Goal: Information Seeking & Learning: Learn about a topic

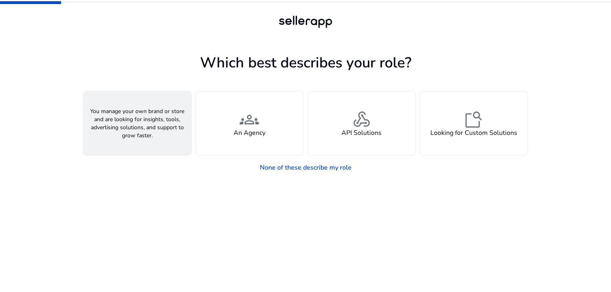
click at [132, 112] on span "person" at bounding box center [137, 119] width 19 height 19
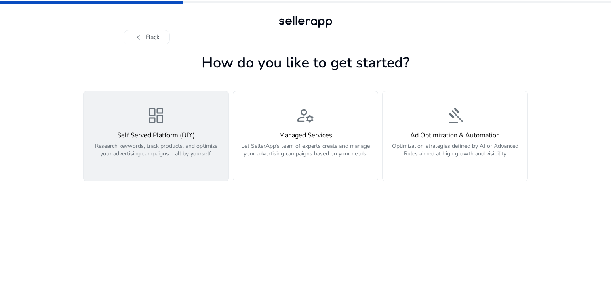
click at [176, 116] on div "dashboard Self Served Platform (DIY) Research keywords, track products, and opt…" at bounding box center [155, 136] width 135 height 61
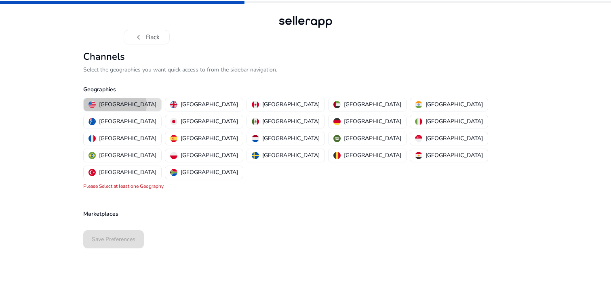
click at [115, 104] on p "[GEOGRAPHIC_DATA]" at bounding box center [127, 104] width 57 height 8
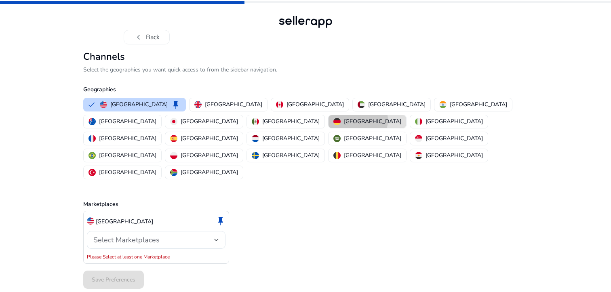
click at [344, 120] on p "Germany" at bounding box center [372, 121] width 57 height 8
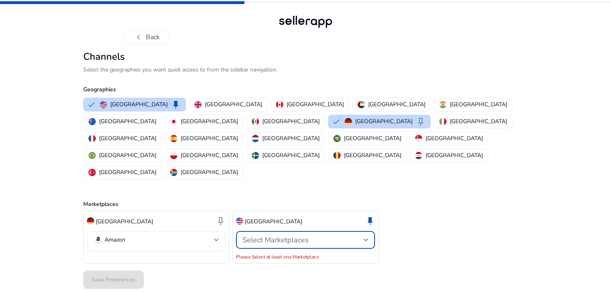
click at [294, 235] on span "Select Marketplaces" at bounding box center [275, 240] width 66 height 10
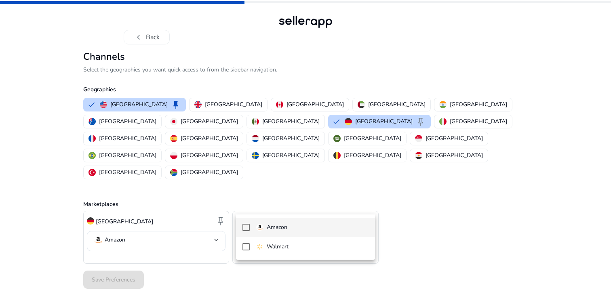
click at [251, 227] on mat-option "Amazon" at bounding box center [305, 227] width 139 height 19
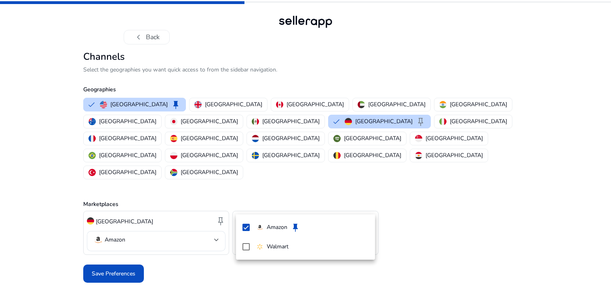
click at [200, 204] on div at bounding box center [305, 146] width 611 height 292
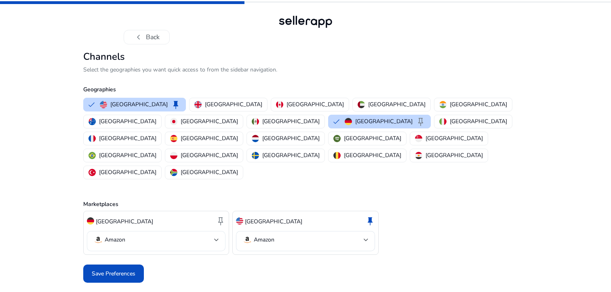
click at [211, 235] on mat-select-trigger "Amazon" at bounding box center [153, 240] width 121 height 10
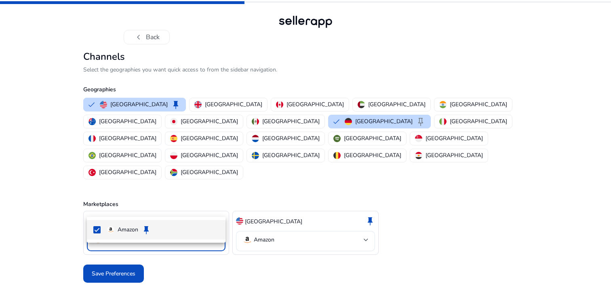
click at [211, 204] on div at bounding box center [305, 146] width 611 height 292
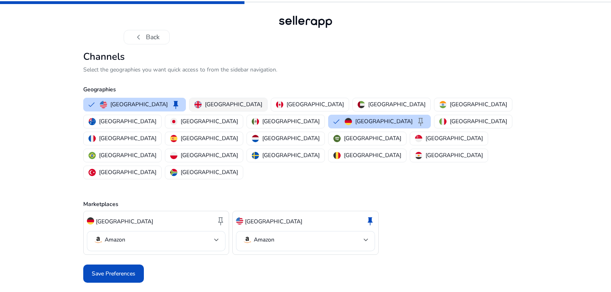
click at [215, 106] on p "United Kingdom" at bounding box center [233, 104] width 57 height 8
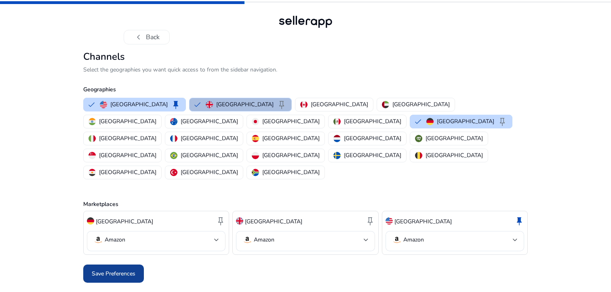
click at [124, 270] on span "Save Preferences" at bounding box center [114, 274] width 44 height 8
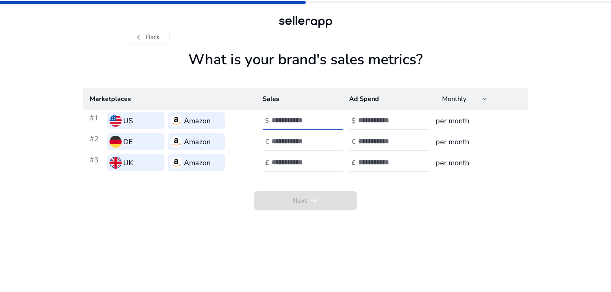
click at [291, 122] on input "number" at bounding box center [299, 120] width 55 height 9
type input "*"
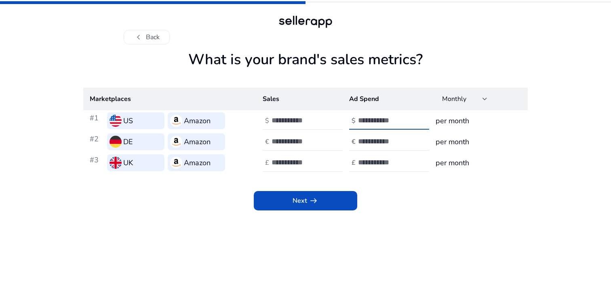
type input "*"
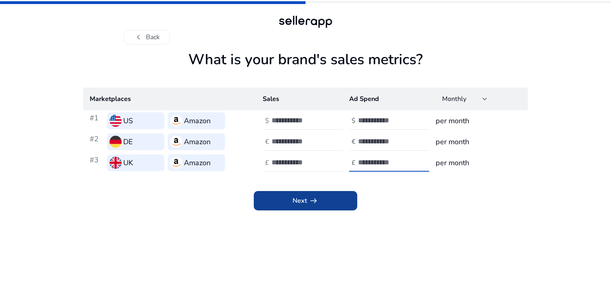
type input "*"
click at [310, 198] on span "arrow_right_alt" at bounding box center [314, 201] width 10 height 10
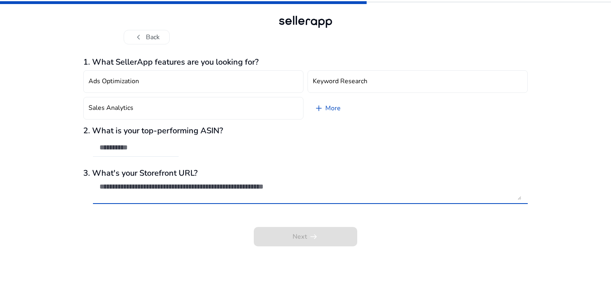
click at [318, 187] on textarea at bounding box center [310, 191] width 422 height 18
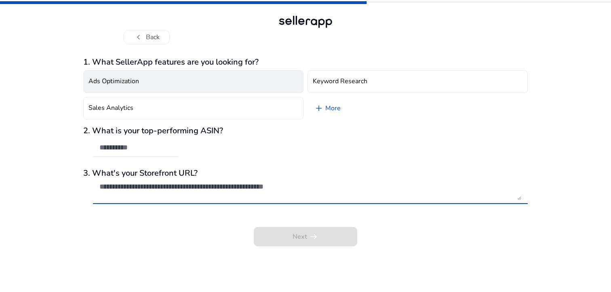
click at [204, 87] on button "Ads Optimization" at bounding box center [193, 81] width 220 height 23
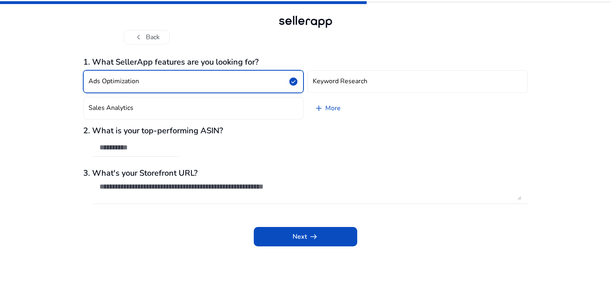
click at [204, 87] on button "Ads Optimization check_circle" at bounding box center [193, 81] width 220 height 23
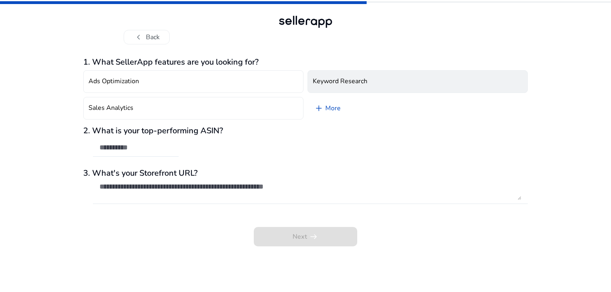
click at [313, 78] on h4 "Keyword Research" at bounding box center [340, 82] width 55 height 8
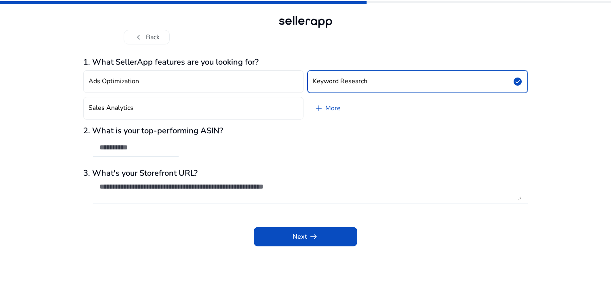
click at [168, 144] on input "text" at bounding box center [135, 147] width 73 height 9
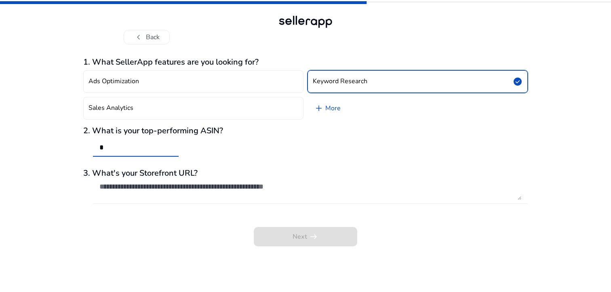
type input "*"
click at [177, 186] on textarea at bounding box center [310, 191] width 422 height 18
click at [126, 152] on input "*" at bounding box center [135, 147] width 73 height 9
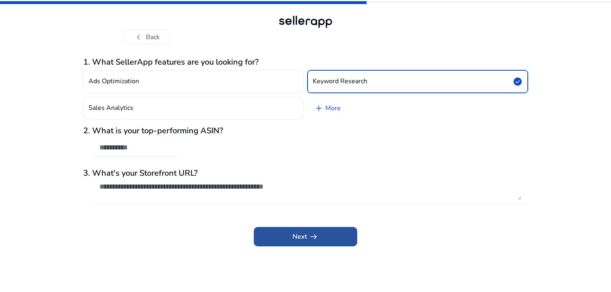
click at [299, 235] on span "Next arrow_right_alt" at bounding box center [306, 237] width 26 height 10
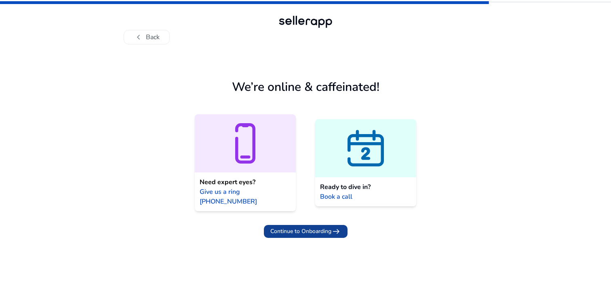
click at [315, 227] on span "Continue to Onboarding" at bounding box center [300, 231] width 61 height 8
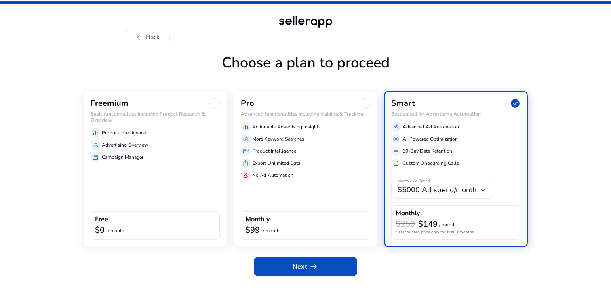
click at [126, 198] on div "Freemium Basic functionalities including Product Research & Overview equalizer …" at bounding box center [155, 169] width 144 height 156
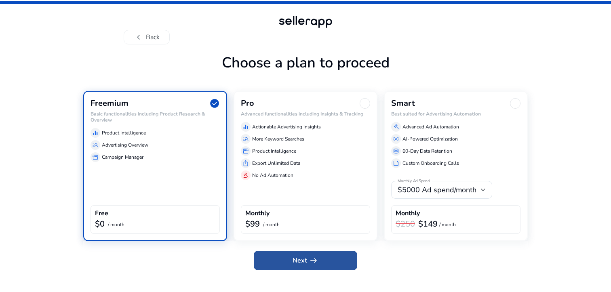
click at [316, 265] on span "arrow_right_alt" at bounding box center [314, 261] width 10 height 10
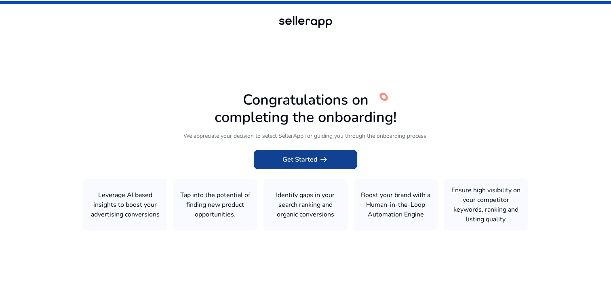
click at [310, 162] on span "Get Started arrow_right_alt" at bounding box center [305, 160] width 46 height 10
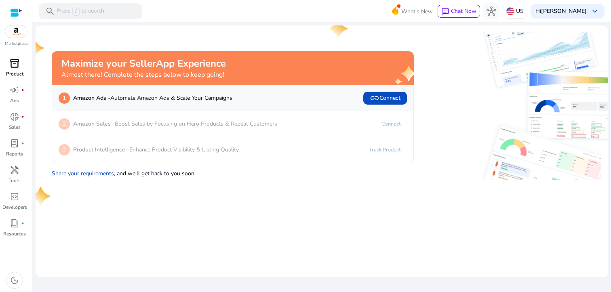
click at [19, 65] on span "inventory_2" at bounding box center [15, 64] width 10 height 10
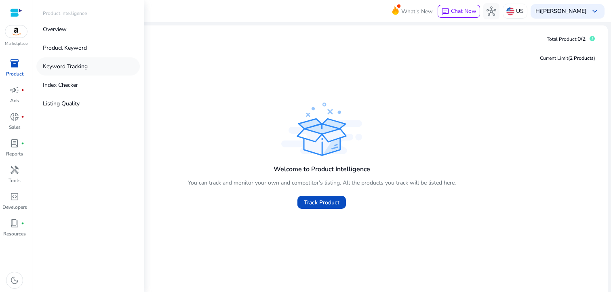
click at [72, 63] on p "Keyword Tracking" at bounding box center [65, 66] width 45 height 8
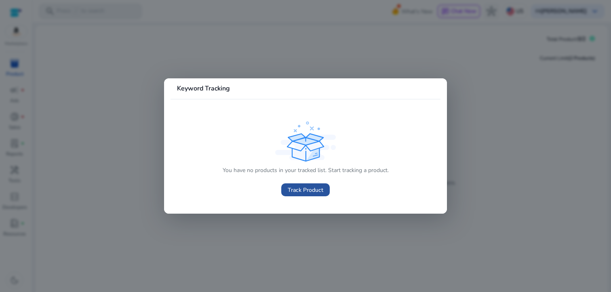
click at [310, 190] on span "Track Product" at bounding box center [306, 190] width 36 height 8
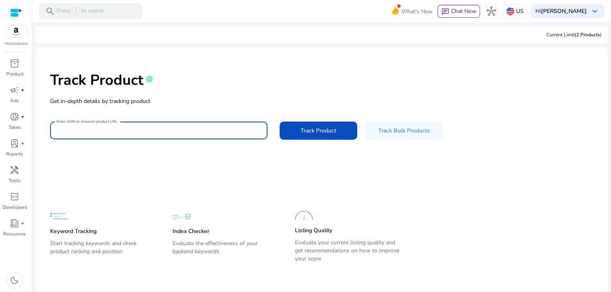
click at [151, 130] on input "Enter ASIN or Amazon product URL" at bounding box center [159, 130] width 204 height 9
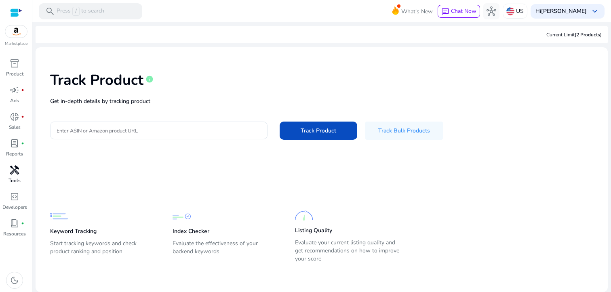
click at [16, 171] on span "handyman" at bounding box center [15, 170] width 10 height 10
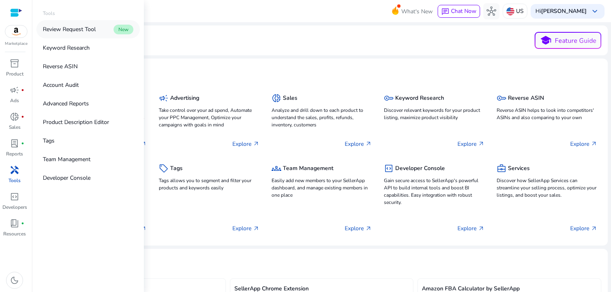
click at [90, 29] on p "Review Request Tool" at bounding box center [69, 29] width 53 height 8
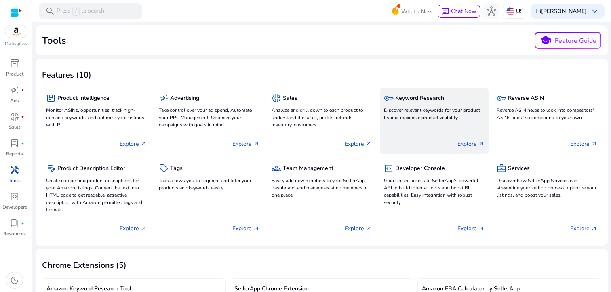
click at [428, 120] on p "Discover relevant keywords for your product listing, maximize product visibility" at bounding box center [434, 114] width 101 height 15
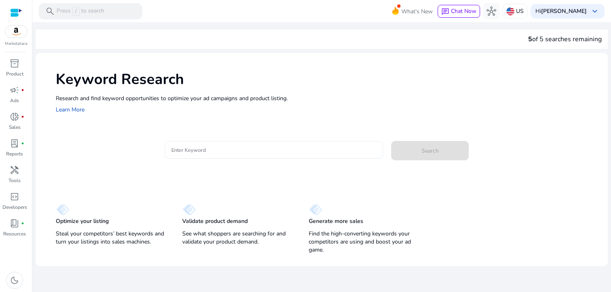
click at [223, 157] on div at bounding box center [273, 150] width 205 height 18
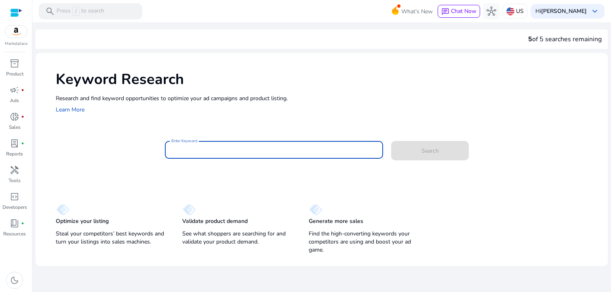
click at [222, 156] on div at bounding box center [273, 150] width 205 height 18
paste input "**********"
type input "**********"
paste input "**********"
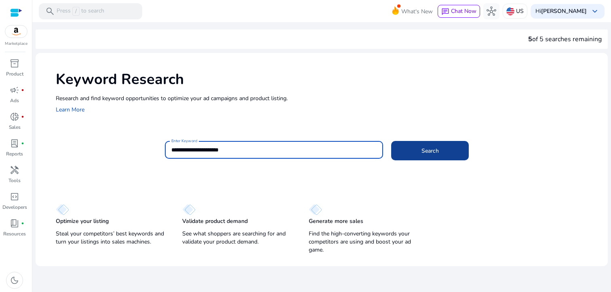
click at [430, 149] on span "Search" at bounding box center [429, 151] width 17 height 8
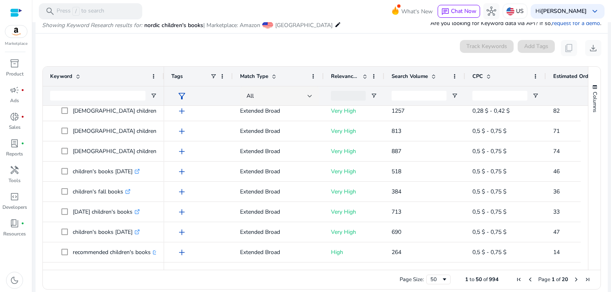
scroll to position [853, 0]
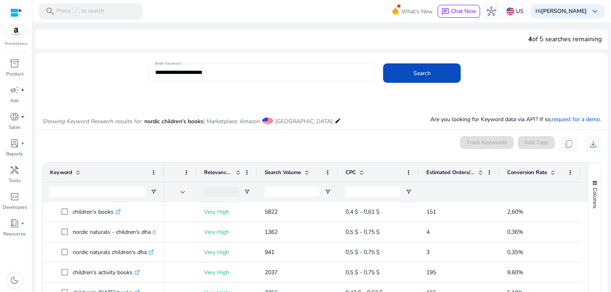
click at [228, 73] on input "**********" at bounding box center [261, 72] width 213 height 9
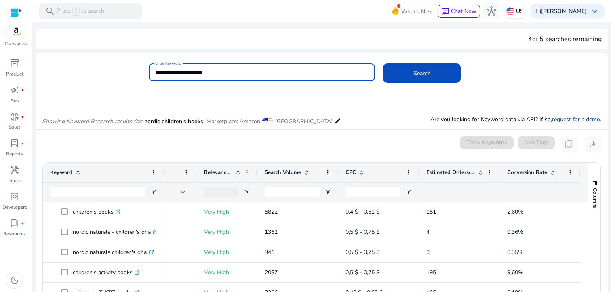
click at [228, 73] on input "**********" at bounding box center [261, 72] width 213 height 9
type input "**********"
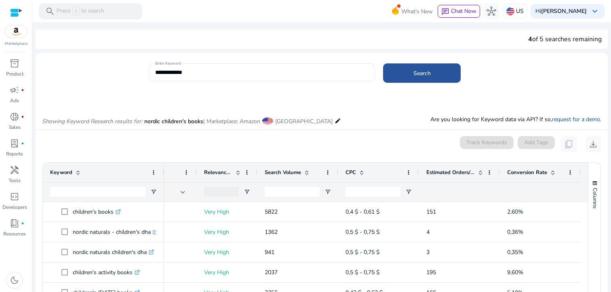
click at [422, 75] on span "Search" at bounding box center [421, 73] width 17 height 8
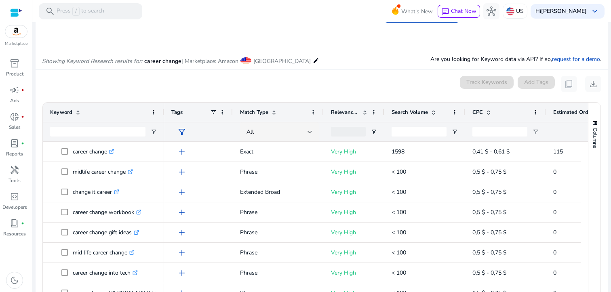
click at [434, 112] on span at bounding box center [433, 112] width 6 height 6
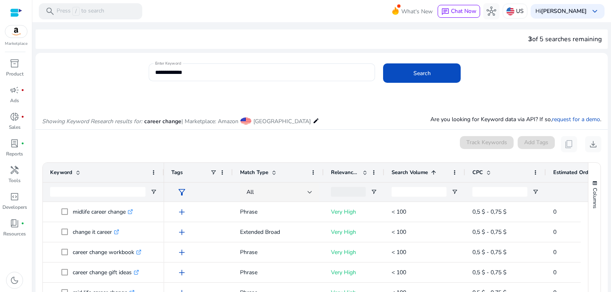
click at [432, 172] on span at bounding box center [433, 172] width 6 height 6
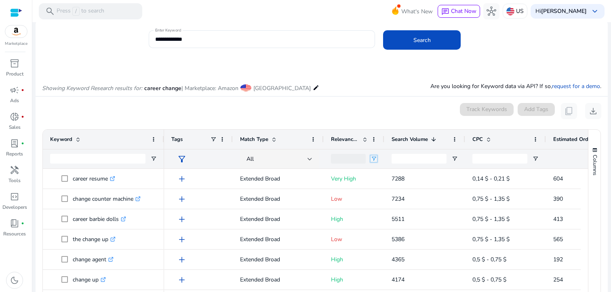
click at [374, 158] on span "Open Filter Menu" at bounding box center [374, 159] width 6 height 6
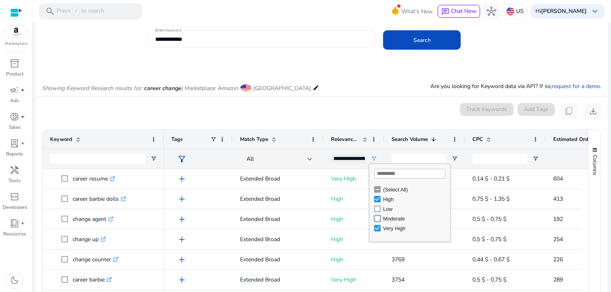
type input "**********"
click at [372, 109] on div "0 keyword(s) selected Track Keywords Add Tags content_copy download" at bounding box center [321, 111] width 559 height 16
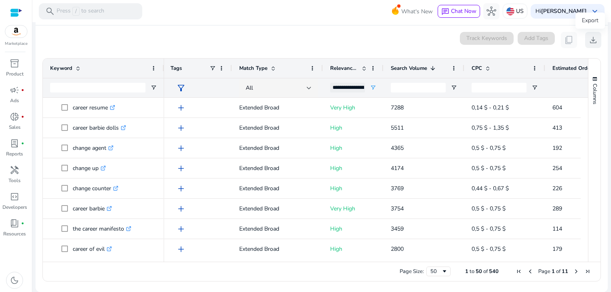
click at [592, 39] on span "download" at bounding box center [593, 40] width 10 height 10
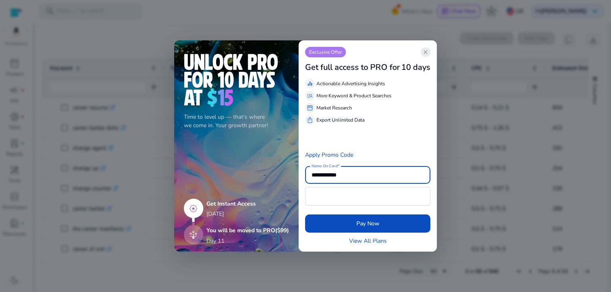
click at [429, 51] on span "close" at bounding box center [425, 52] width 6 height 6
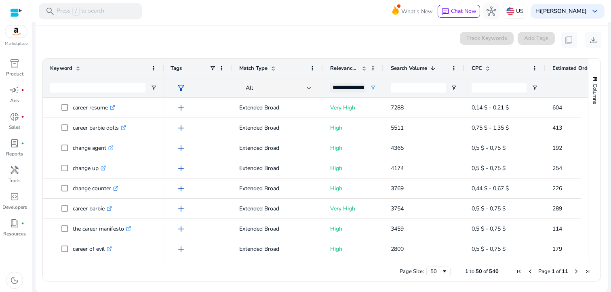
drag, startPoint x: 45, startPoint y: 62, endPoint x: 565, endPoint y: 255, distance: 554.9
click at [565, 255] on mat-card "0 keyword(s) selected Track Keywords Add Tags content_copy download 1 to 50 of …" at bounding box center [322, 158] width 572 height 267
copy body "content_copy download 1 to 50 of 540. Page 1 of 11 Drag here to set row groups …"
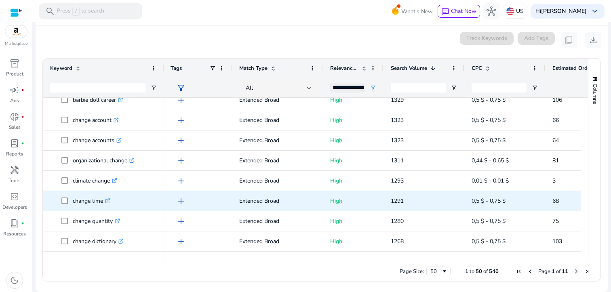
copy body "content_copy download 1 to 50 of 540. Page 1 of 11 Drag here to set row groups …"
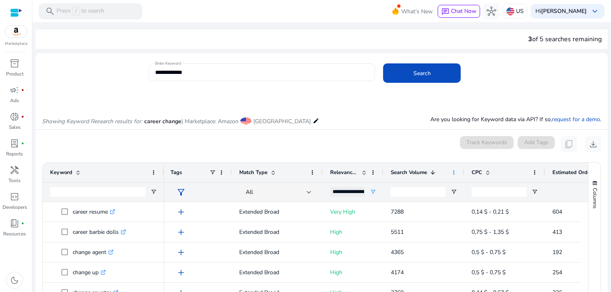
click at [453, 172] on span at bounding box center [454, 172] width 6 height 6
click at [362, 118] on div "Showing Keyword Research results for: career change | Marketplace: Amazon Unite…" at bounding box center [322, 112] width 572 height 33
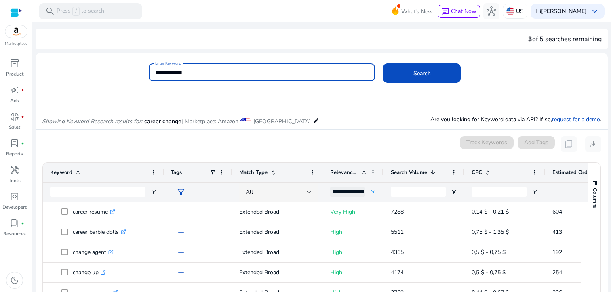
click at [219, 76] on input "**********" at bounding box center [261, 72] width 213 height 9
type input "*"
type input "**********"
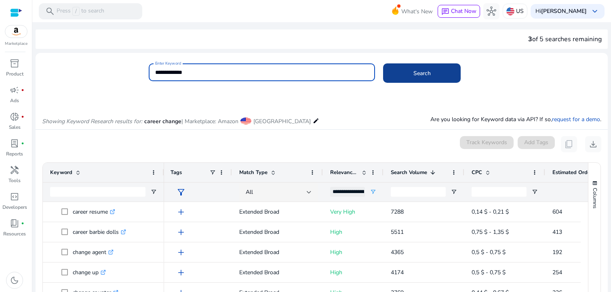
click at [435, 75] on span at bounding box center [422, 72] width 78 height 19
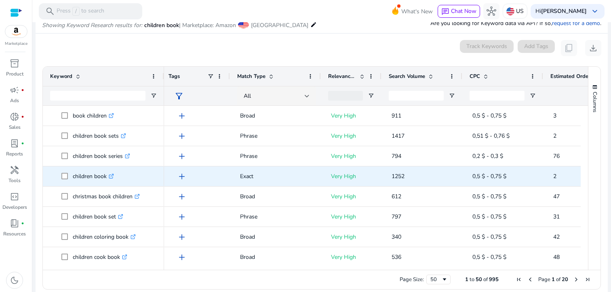
scroll to position [0, 1]
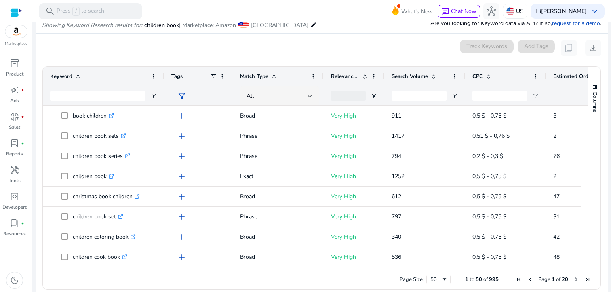
click at [436, 76] on span at bounding box center [433, 76] width 6 height 6
click at [434, 76] on span at bounding box center [433, 76] width 6 height 6
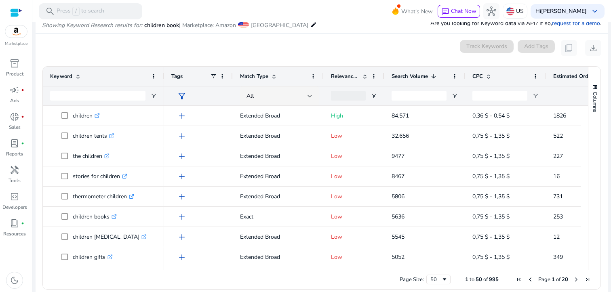
click at [364, 77] on span at bounding box center [365, 76] width 6 height 6
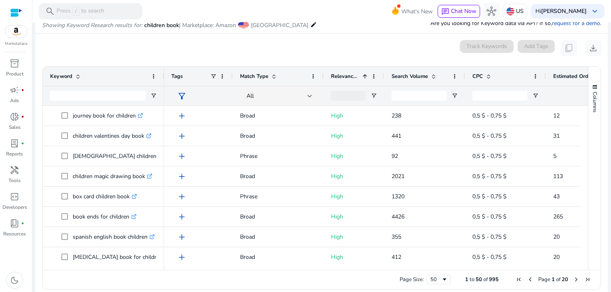
click at [364, 77] on span at bounding box center [365, 76] width 6 height 6
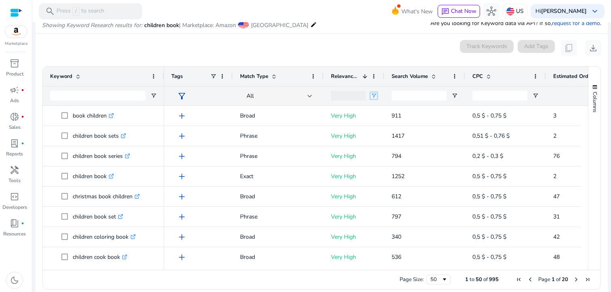
click at [375, 93] on span "Open Filter Menu" at bounding box center [374, 96] width 6 height 6
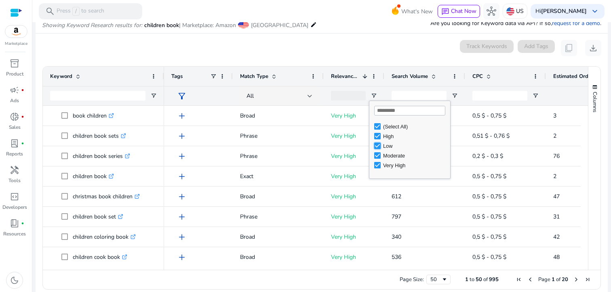
type input "**********"
click at [395, 58] on mat-card "0 keyword(s) selected Track Keywords Add Tags content_copy download 1 to 50 of …" at bounding box center [322, 167] width 572 height 267
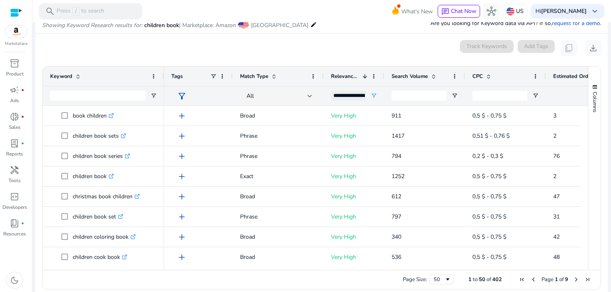
click at [430, 74] on span at bounding box center [433, 76] width 6 height 6
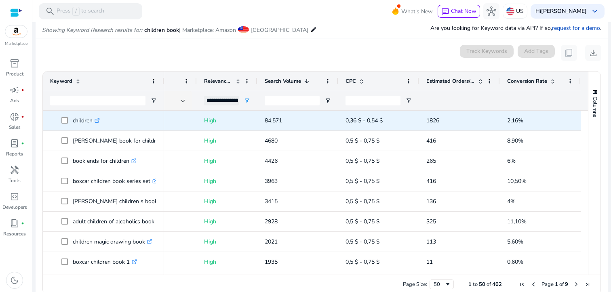
scroll to position [0, 130]
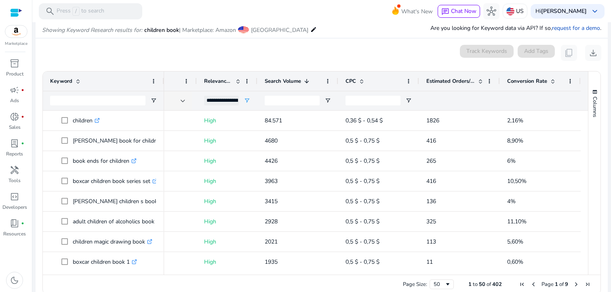
click at [518, 80] on span "Conversion Rate" at bounding box center [527, 81] width 40 height 7
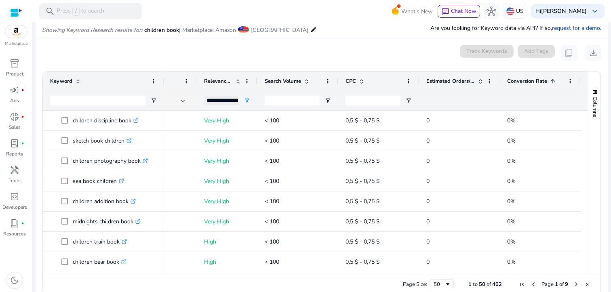
click at [518, 80] on span "Conversion Rate" at bounding box center [527, 81] width 40 height 7
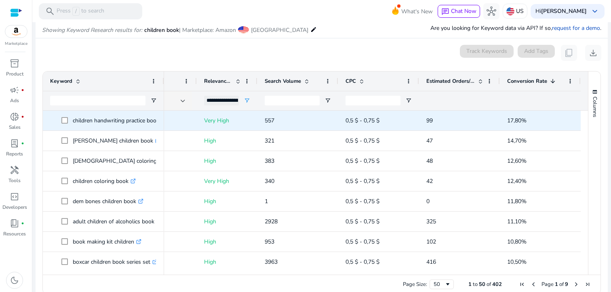
scroll to position [0, 0]
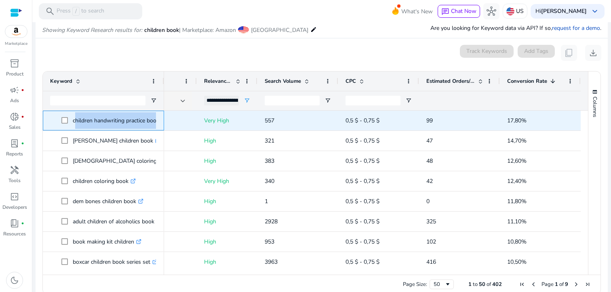
drag, startPoint x: 73, startPoint y: 119, endPoint x: 156, endPoint y: 122, distance: 82.5
click at [156, 122] on p "children handwriting practice book .st0{fill:#2c8af8}" at bounding box center [120, 120] width 94 height 17
copy p "children handwriting practice bo"
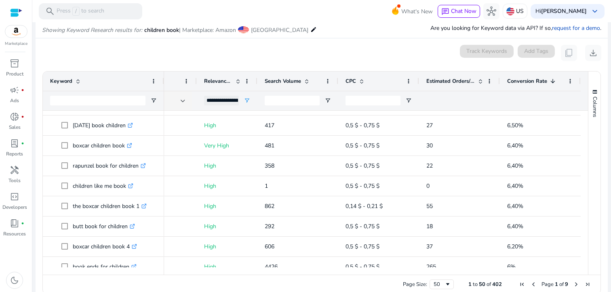
click at [442, 81] on span "Estimated Orders/Month" at bounding box center [450, 81] width 48 height 7
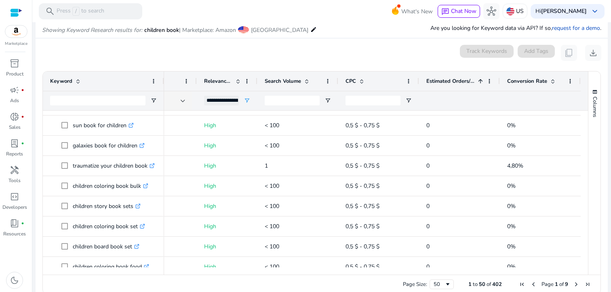
click at [442, 81] on span "Estimated Orders/Month" at bounding box center [450, 81] width 48 height 7
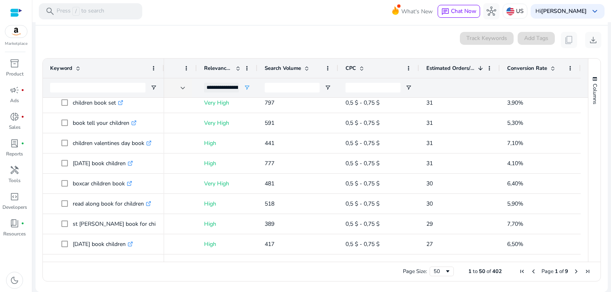
click at [573, 271] on span "Next Page" at bounding box center [576, 271] width 6 height 6
